Goal: Transaction & Acquisition: Purchase product/service

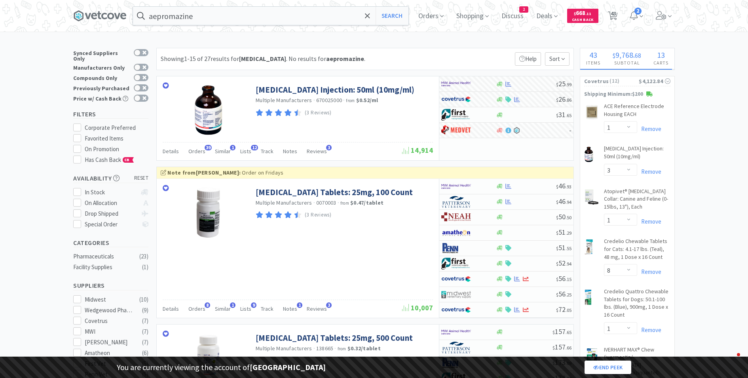
select select "1"
select select "3"
select select "1"
select select "8"
select select "1"
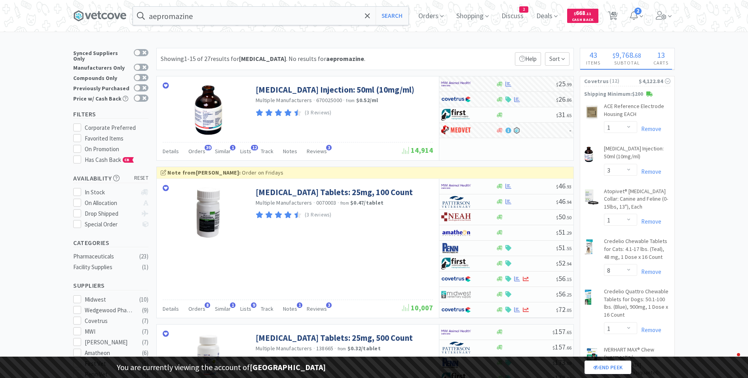
select select "1"
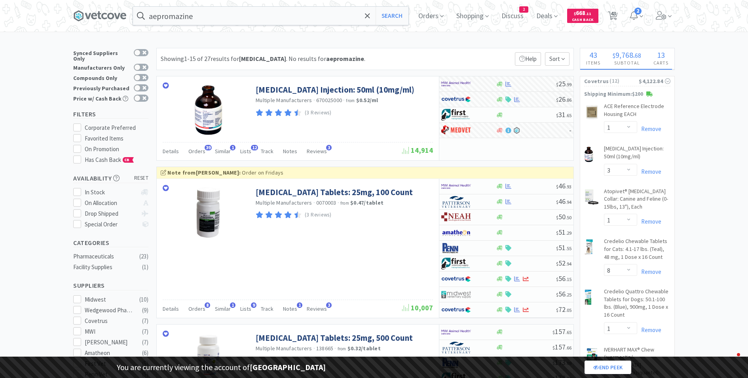
select select "2"
select select "1"
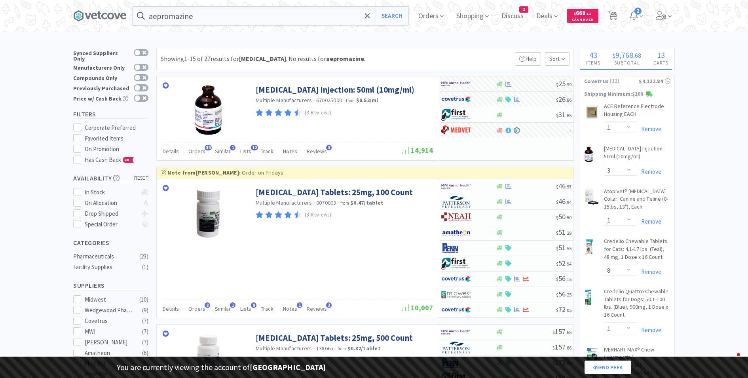
select select "2"
select select "1"
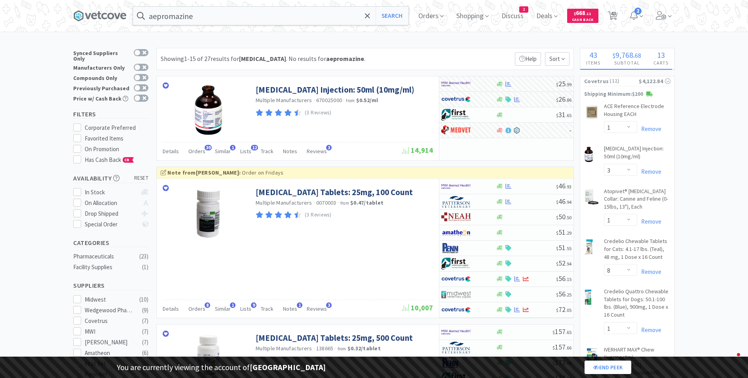
select select "1"
select select "5"
select select "2"
select select "1"
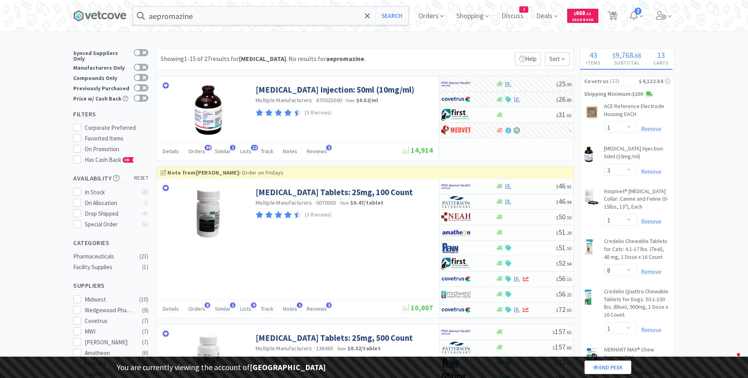
select select "1"
select select "4"
select select "2"
select select "1"
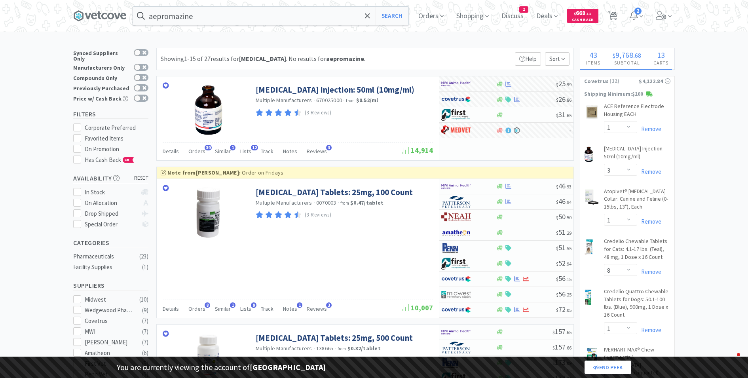
select select "1"
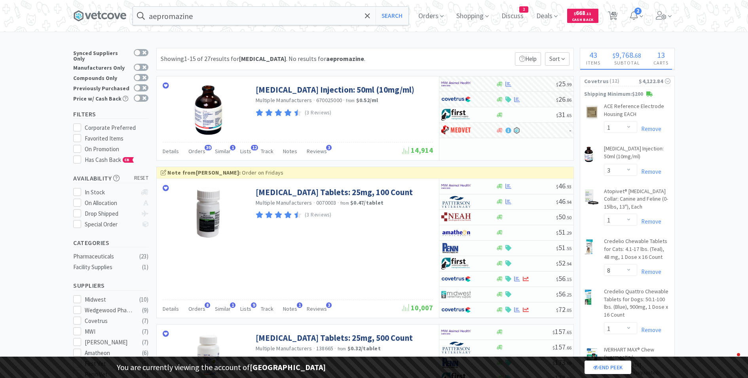
select select "3"
select select "2"
select select "3"
select select "1"
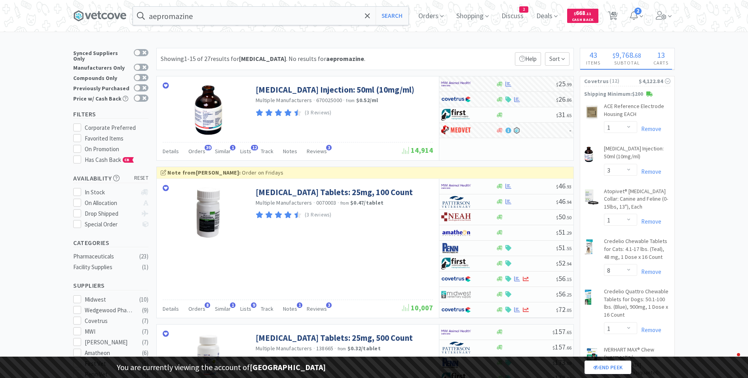
select select "1"
click at [197, 19] on input "aepromazine" at bounding box center [270, 16] width 275 height 18
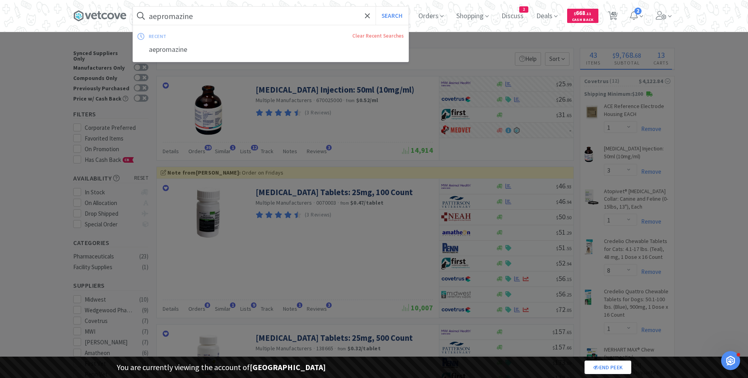
paste input "Standard IV Set for QCore Pump 30/Pkg"
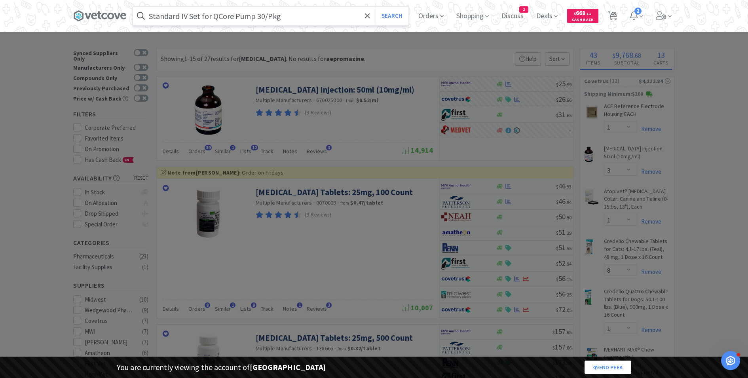
click at [375, 7] on button "Search" at bounding box center [391, 16] width 33 height 18
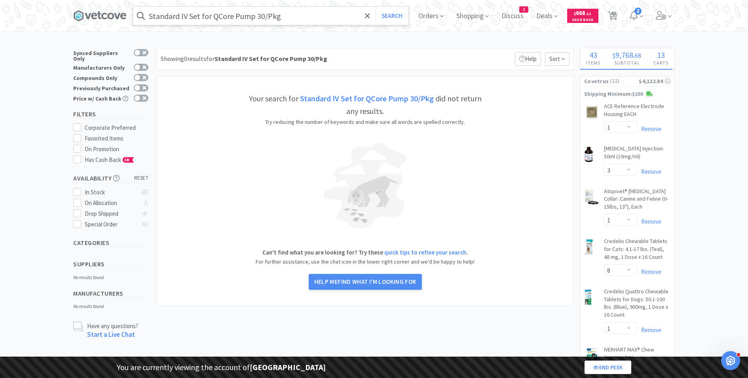
click at [225, 19] on input "Standard IV Set for QCore Pump 30/Pkg" at bounding box center [270, 16] width 275 height 18
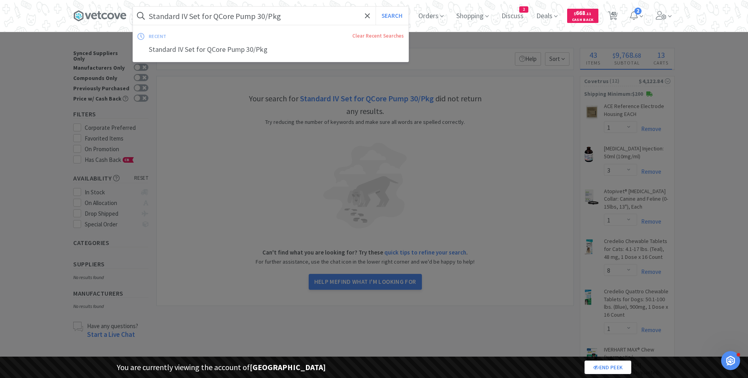
click at [238, 19] on input "Standard IV Set for QCore Pump 30/Pkg" at bounding box center [270, 16] width 275 height 18
drag, startPoint x: 257, startPoint y: 15, endPoint x: 375, endPoint y: 49, distance: 122.9
click at [375, 25] on div "Standard IV Set for QCore Pump 30/Pkg Search recent Clear Recent Searches Stand…" at bounding box center [270, 16] width 275 height 18
click at [375, 7] on button "Search" at bounding box center [391, 16] width 33 height 18
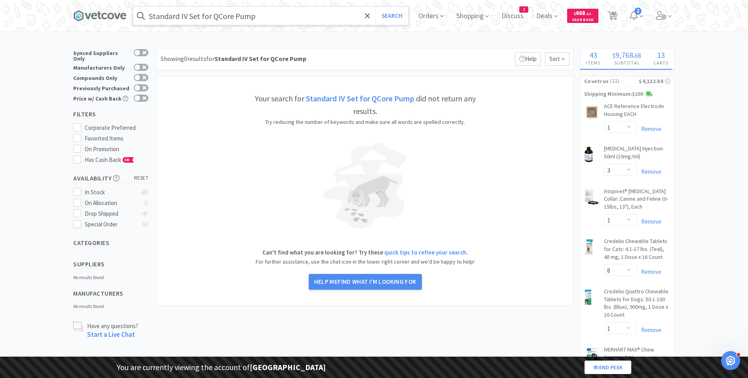
click at [223, 19] on input "Standard IV Set for QCore Pump" at bounding box center [270, 16] width 275 height 18
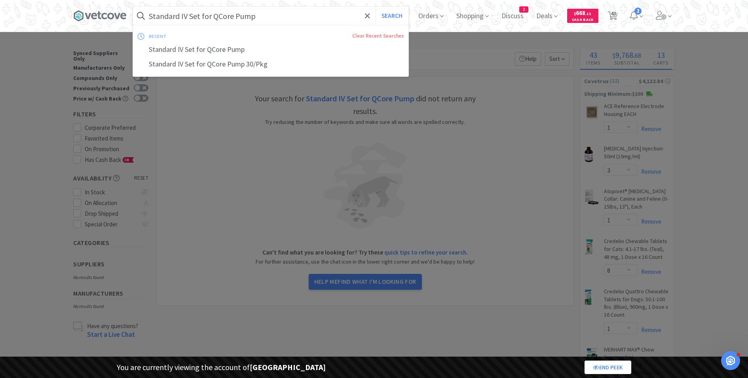
click at [212, 14] on input "Standard IV Set for QCore Pump" at bounding box center [270, 16] width 275 height 18
drag, startPoint x: 213, startPoint y: 14, endPoint x: 102, endPoint y: 14, distance: 111.1
click at [102, 14] on div "Standard IV Set for QCore Pump Search recent Clear Recent Searches Standard IV …" at bounding box center [373, 16] width 601 height 32
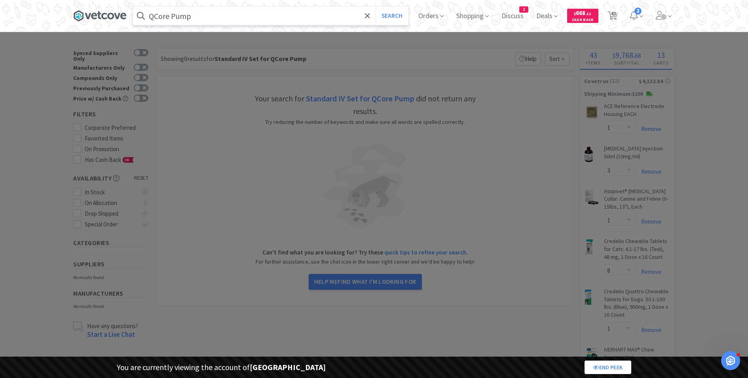
click at [375, 7] on button "Search" at bounding box center [391, 16] width 33 height 18
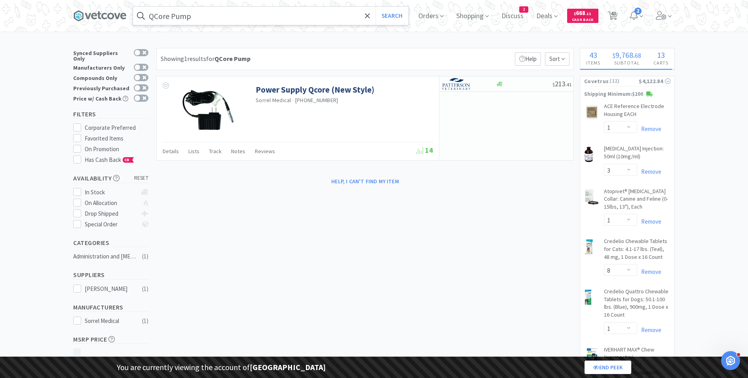
click at [182, 14] on input "QCore Pump" at bounding box center [270, 16] width 275 height 18
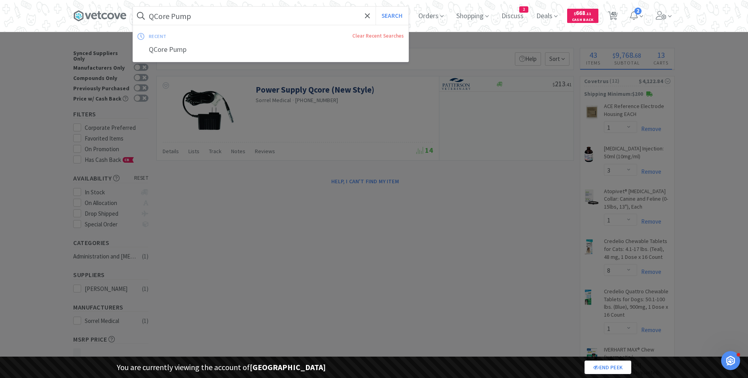
click at [182, 14] on input "QCore Pump" at bounding box center [270, 16] width 275 height 18
paste input "Standard IV Set for QCore Pump 30/Pkg"
type input "Standard IV Set for QCore Pump 30/Pkg"
click at [375, 7] on button "Search" at bounding box center [391, 16] width 33 height 18
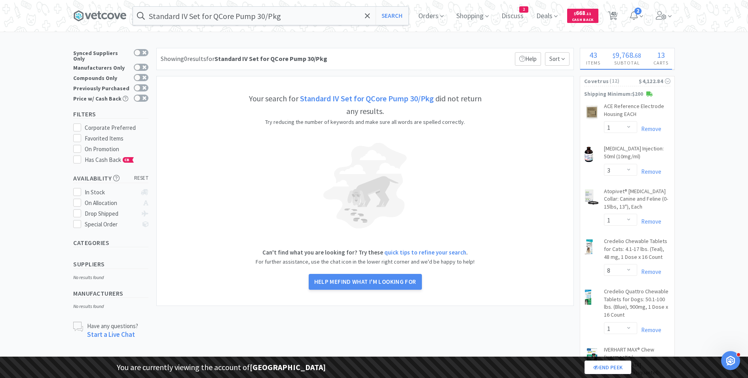
select select "6"
